Goal: Task Accomplishment & Management: Manage account settings

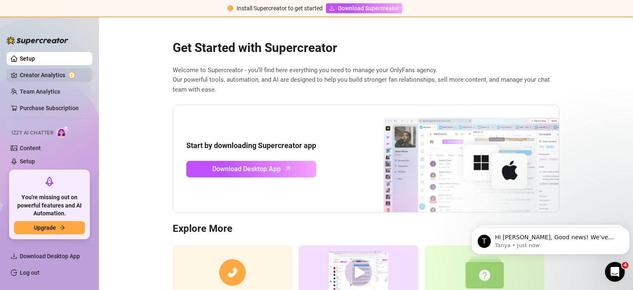
click at [47, 75] on link "Creator Analytics" at bounding box center [53, 74] width 66 height 13
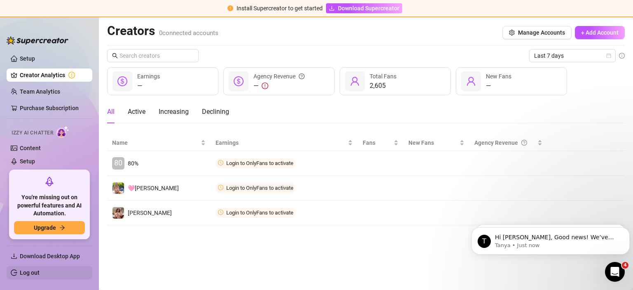
click at [29, 274] on link "Log out" at bounding box center [30, 272] width 20 height 7
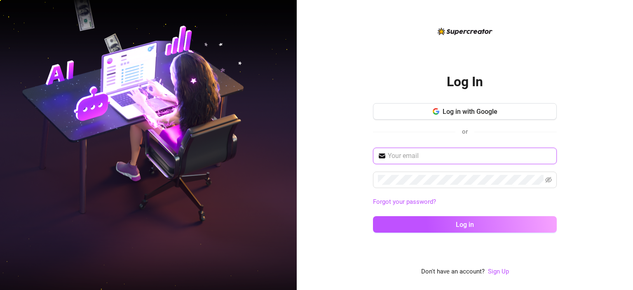
click at [405, 151] on input "text" at bounding box center [470, 156] width 164 height 10
paste input "[EMAIL_ADDRESS][DOMAIN_NAME]"
type input "[EMAIL_ADDRESS][DOMAIN_NAME]"
click at [373, 216] on button "Log in" at bounding box center [465, 224] width 184 height 16
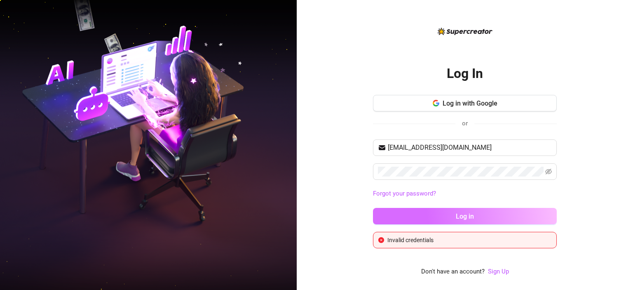
click at [490, 222] on button "Log in" at bounding box center [465, 216] width 184 height 16
